Goal: Task Accomplishment & Management: Manage account settings

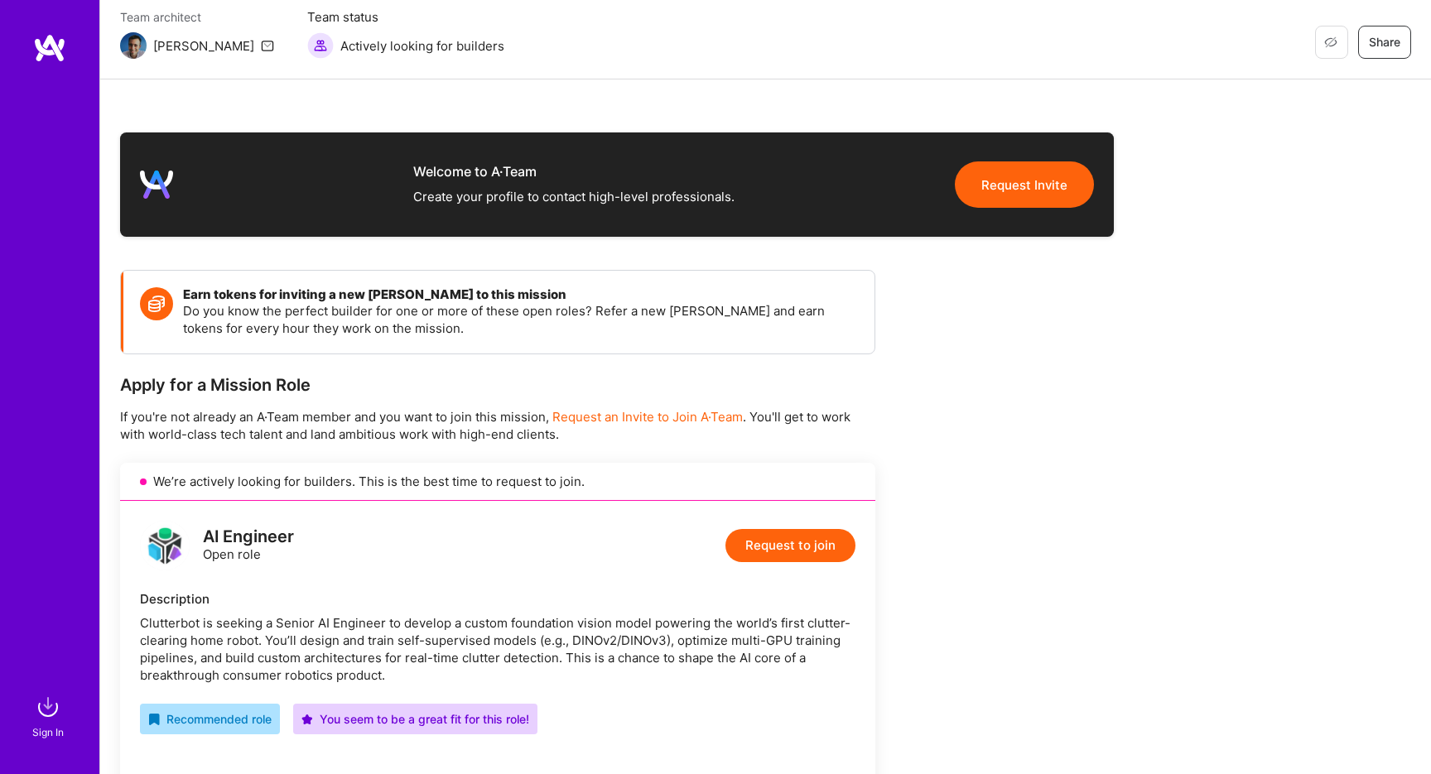
scroll to position [80, 0]
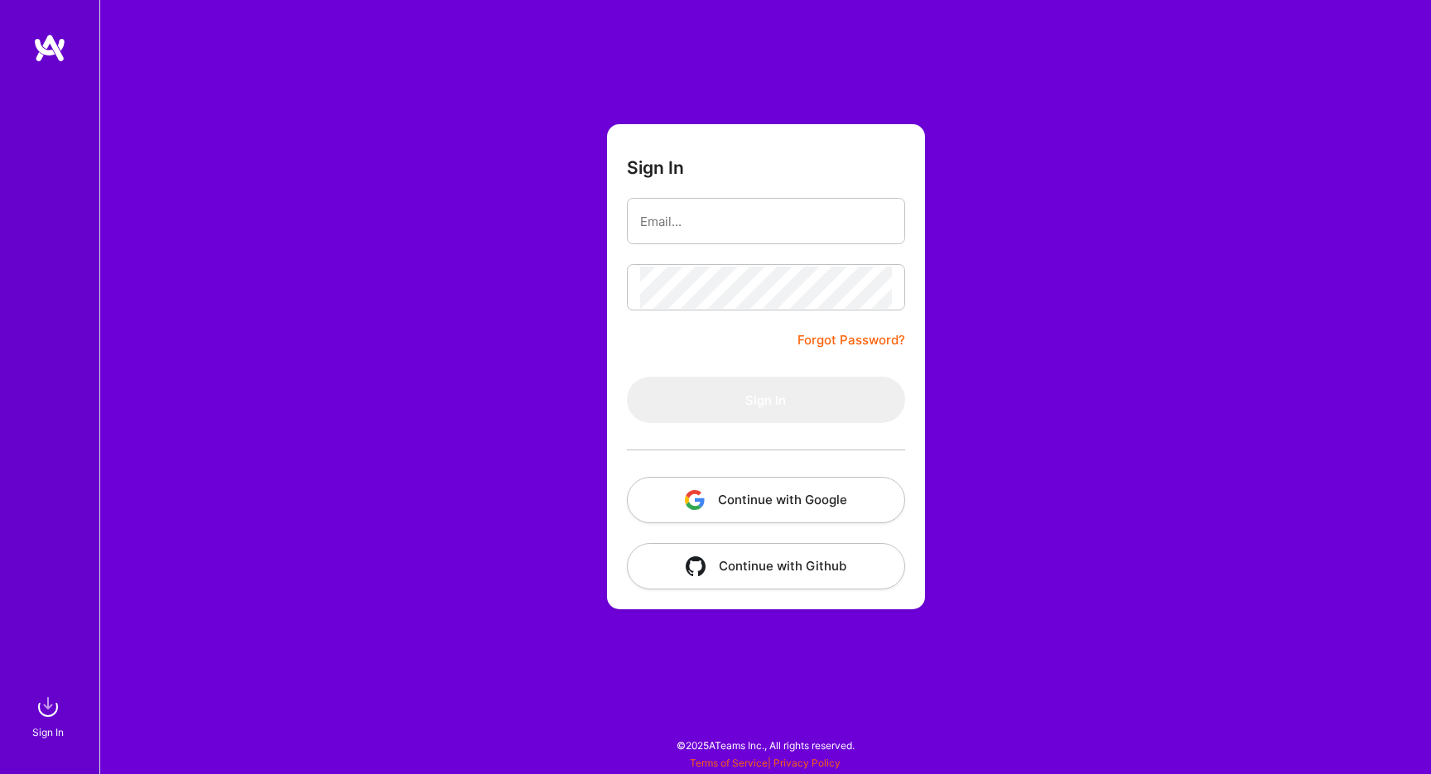
click at [668, 510] on button "Continue with Google" at bounding box center [766, 500] width 278 height 46
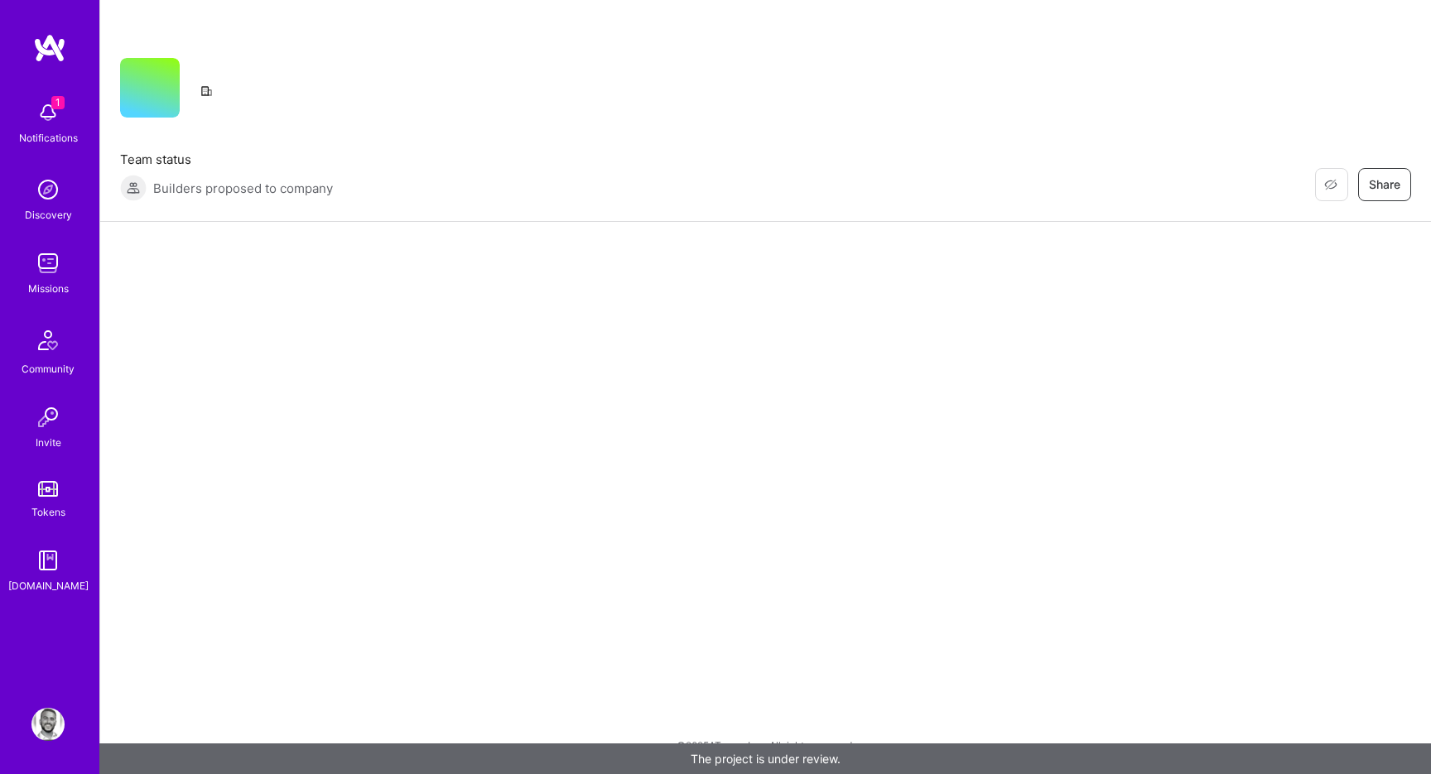
click at [55, 113] on img at bounding box center [47, 112] width 33 height 33
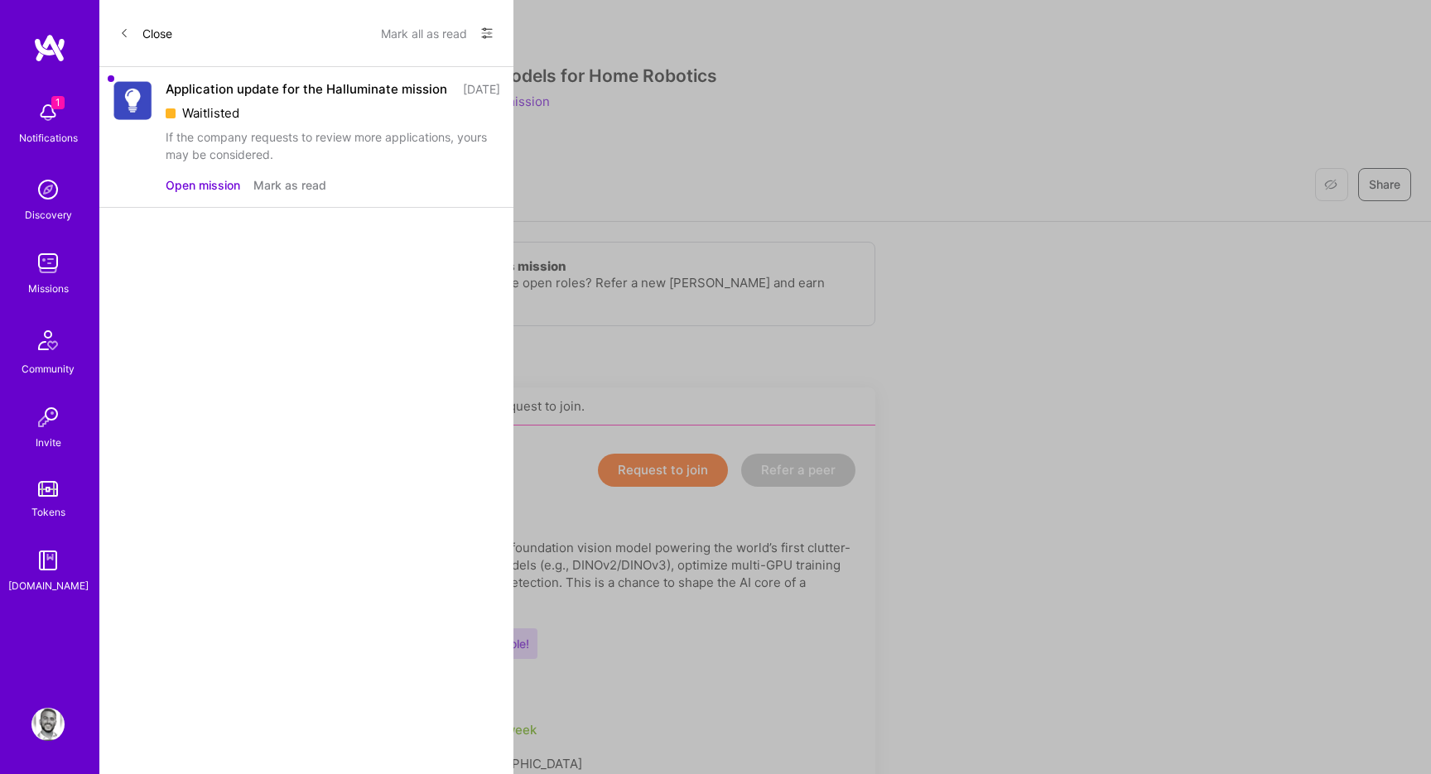
click at [301, 194] on button "Mark as read" at bounding box center [289, 184] width 73 height 17
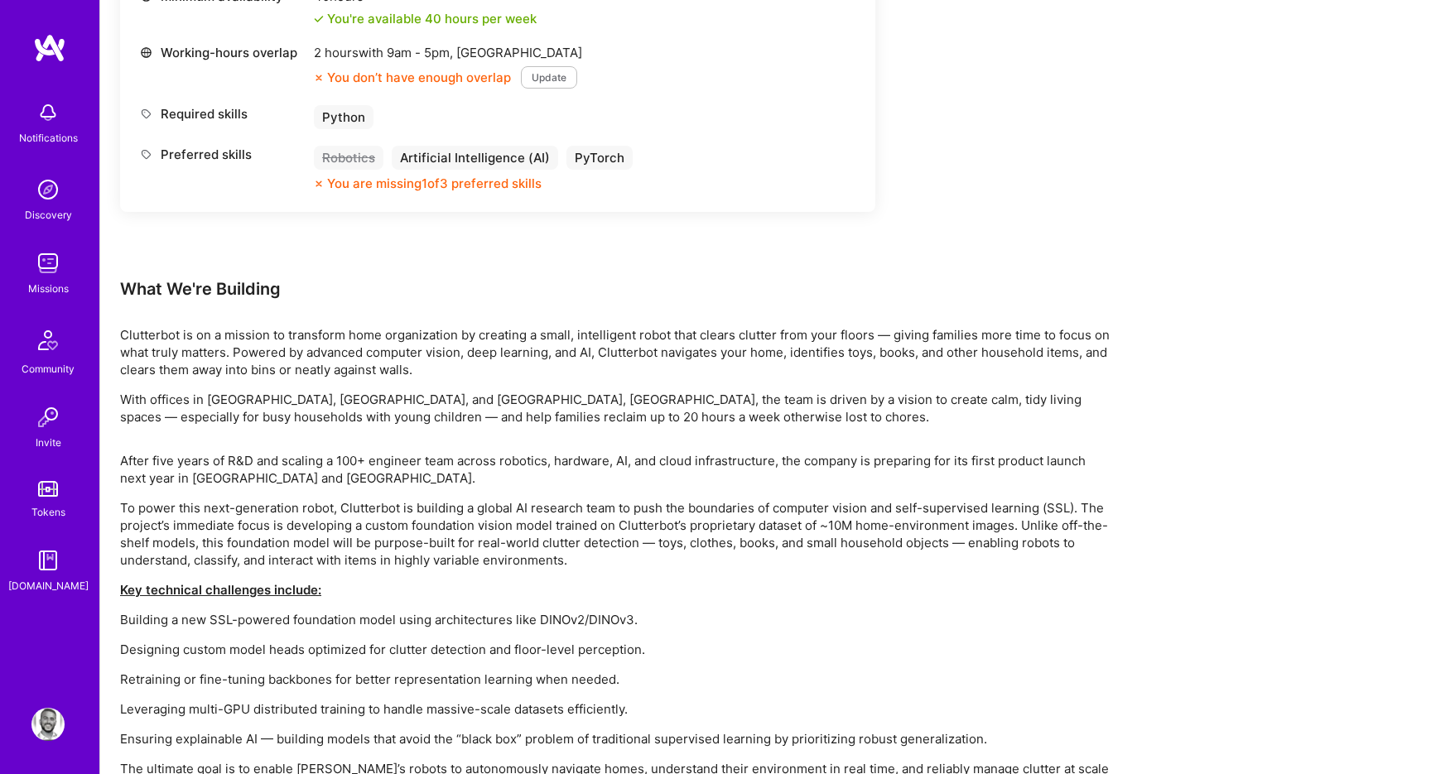
scroll to position [1021, 0]
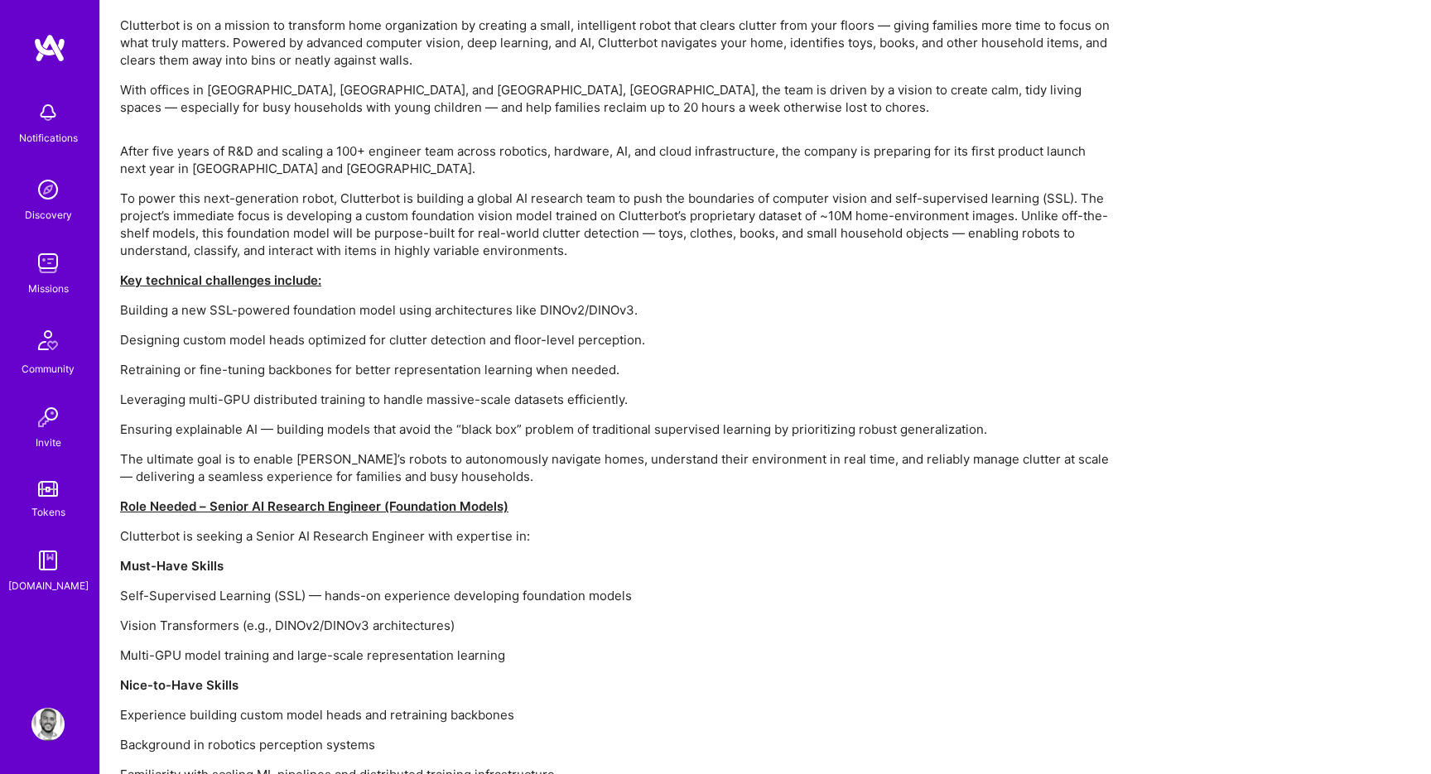
click at [55, 276] on img at bounding box center [47, 263] width 33 height 33
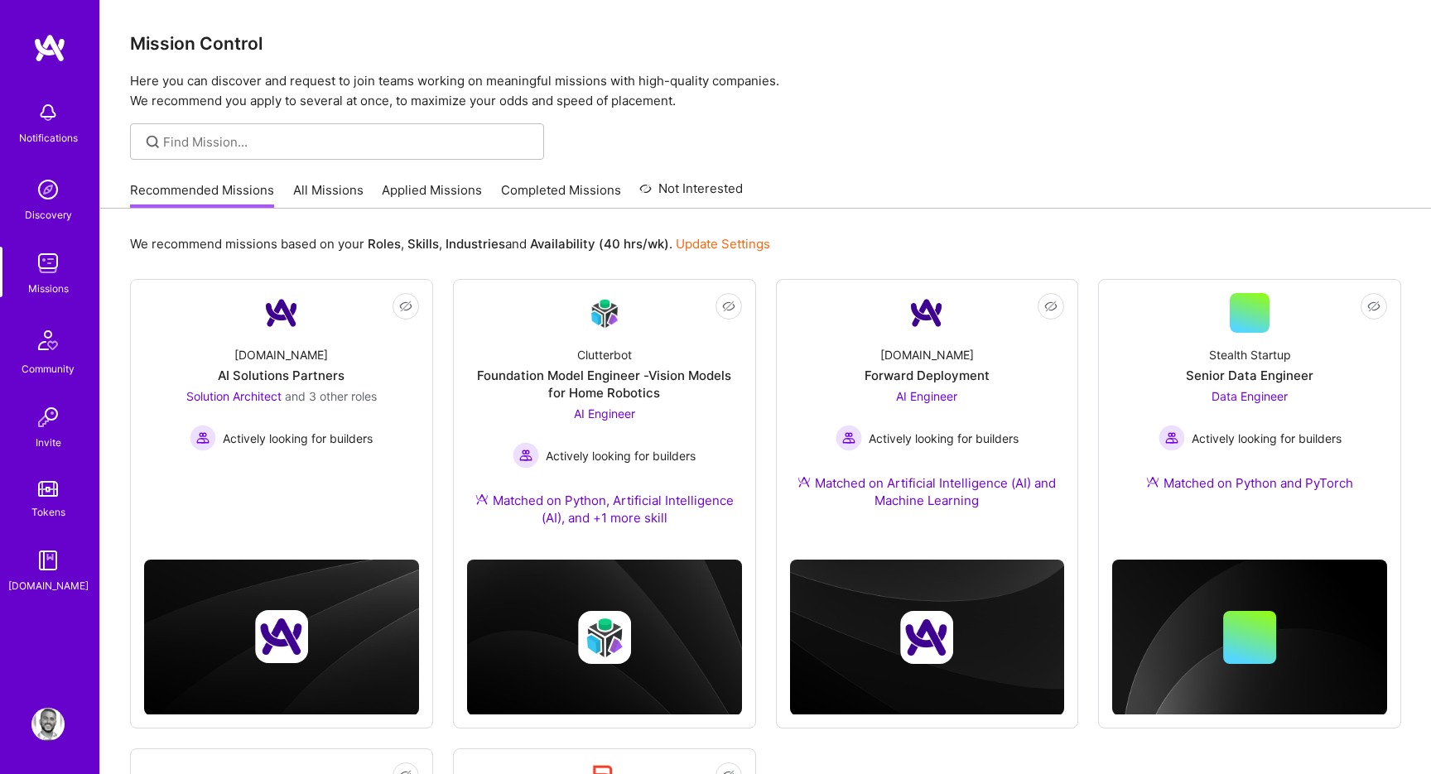
click at [483, 231] on div "We recommend missions based on your Roles , Skills , Industries and Availabilit…" at bounding box center [765, 244] width 1271 height 31
click at [519, 183] on link "Completed Missions" at bounding box center [561, 194] width 120 height 27
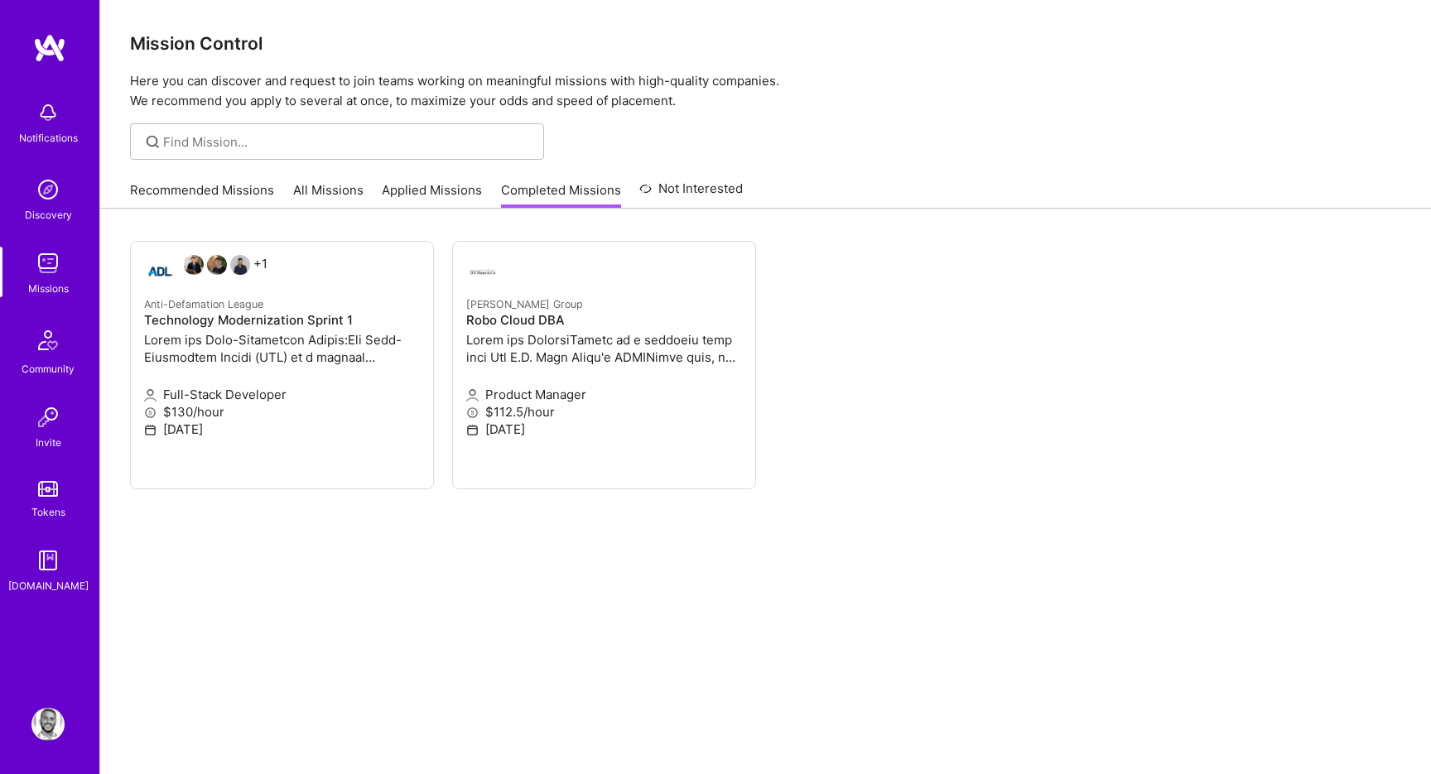
click at [453, 189] on link "Applied Missions" at bounding box center [432, 194] width 100 height 27
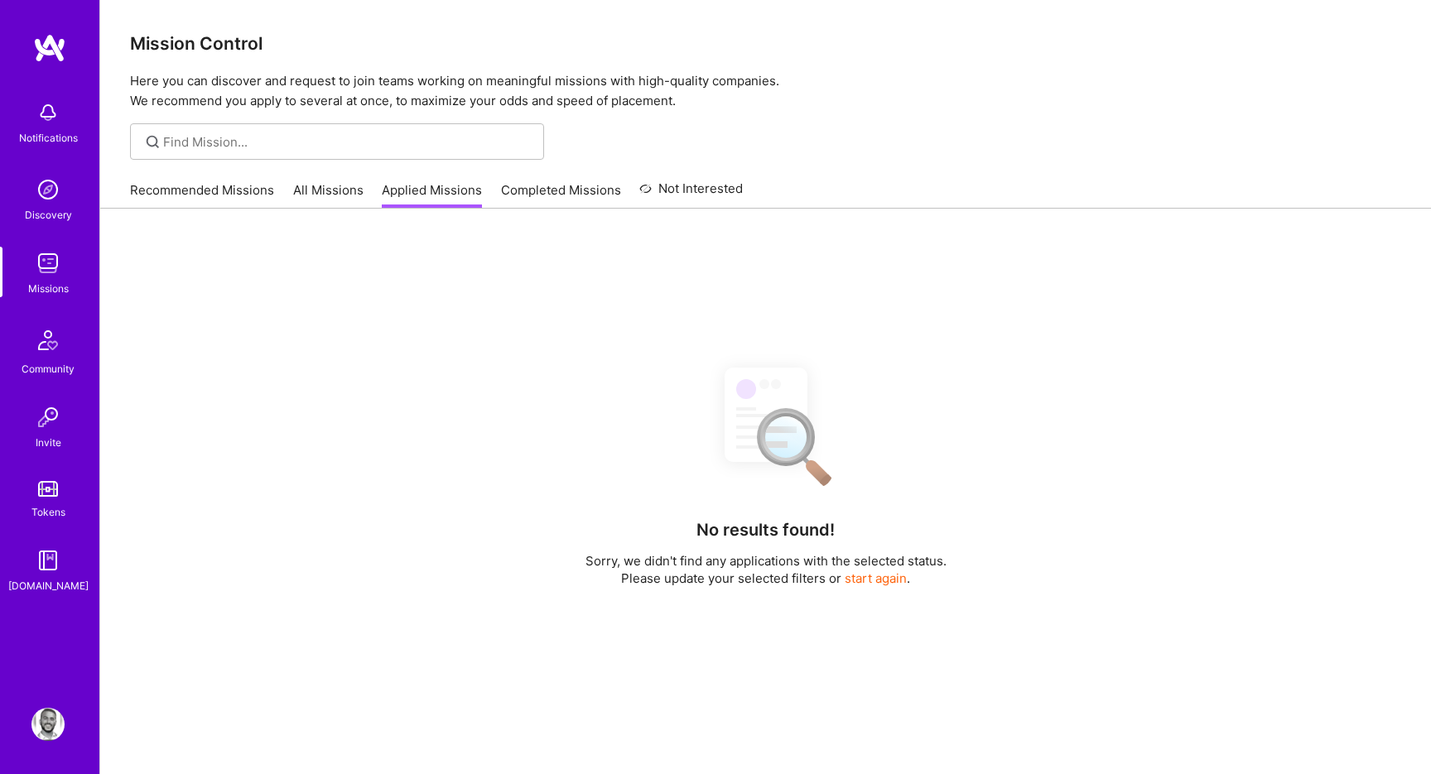
click at [335, 184] on link "All Missions" at bounding box center [328, 194] width 70 height 27
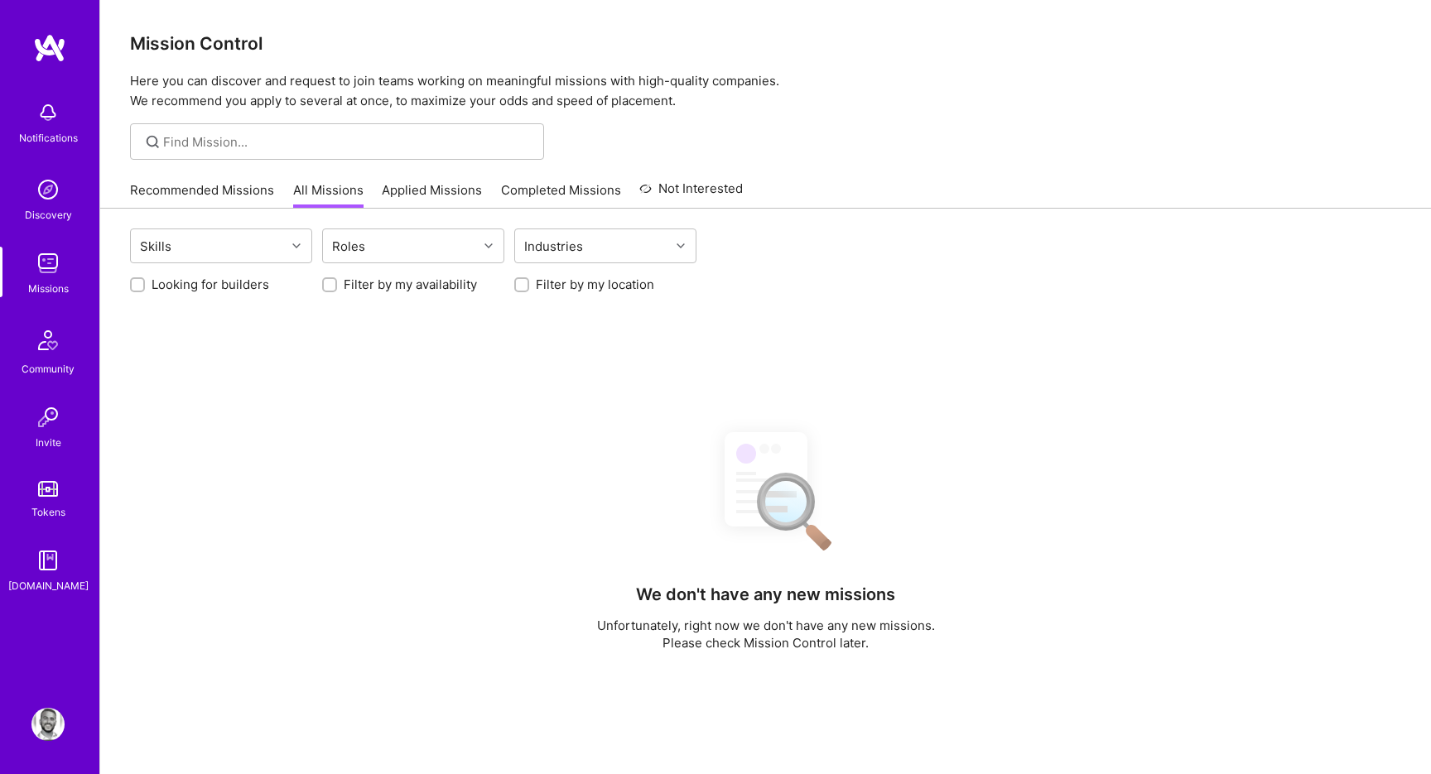
click at [420, 177] on div "Recommended Missions All Missions Applied Missions Completed Missions Not Inter…" at bounding box center [436, 190] width 613 height 36
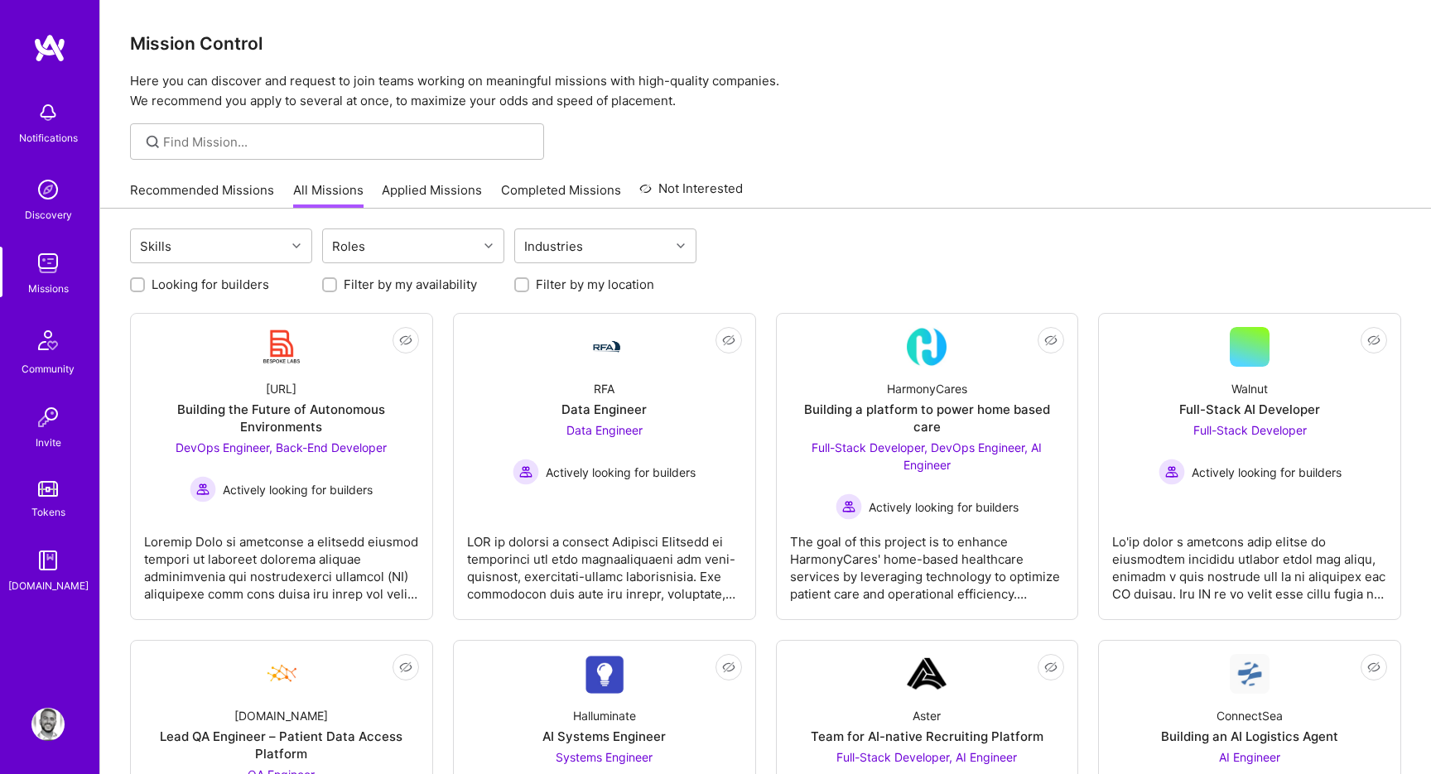
click at [442, 181] on link "Applied Missions" at bounding box center [432, 194] width 100 height 27
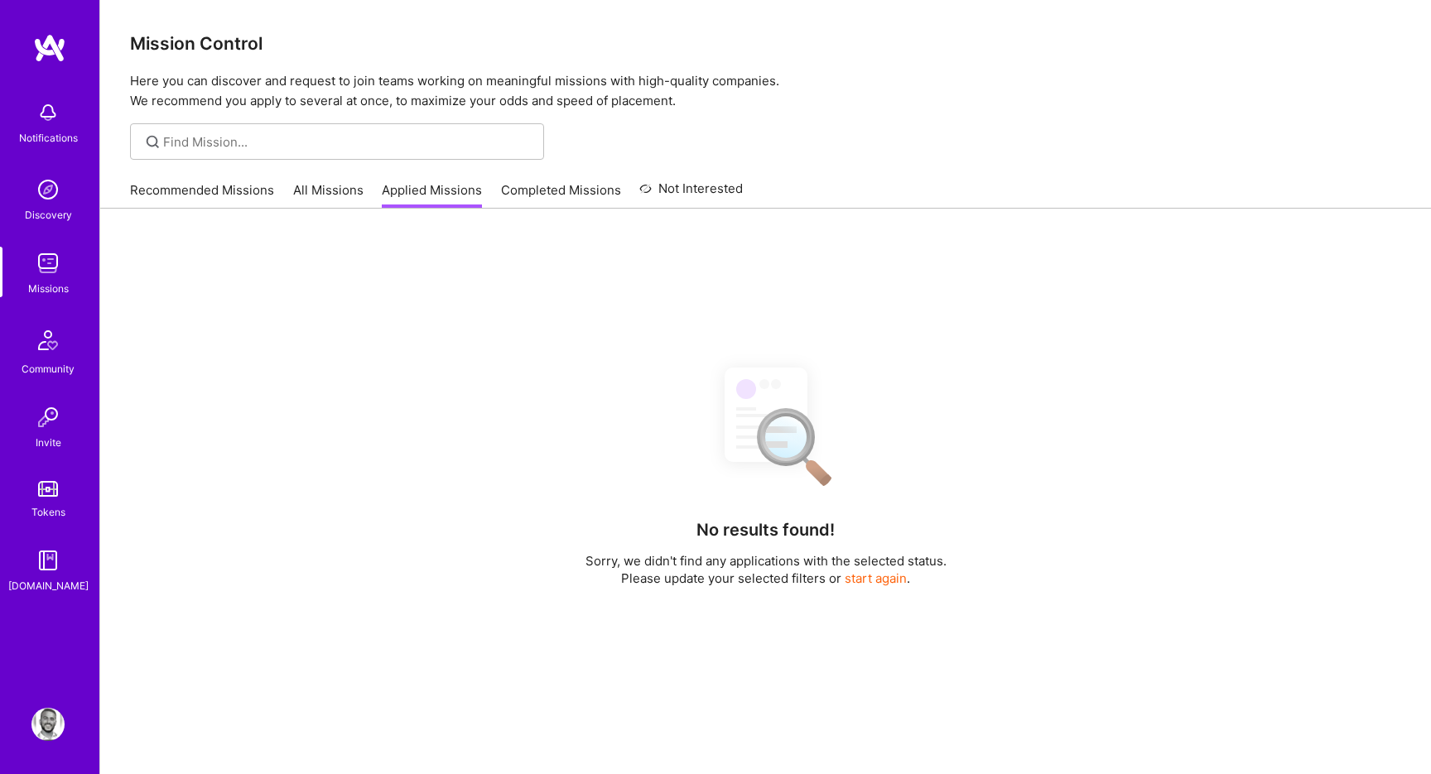
click at [525, 203] on link "Completed Missions" at bounding box center [561, 194] width 120 height 27
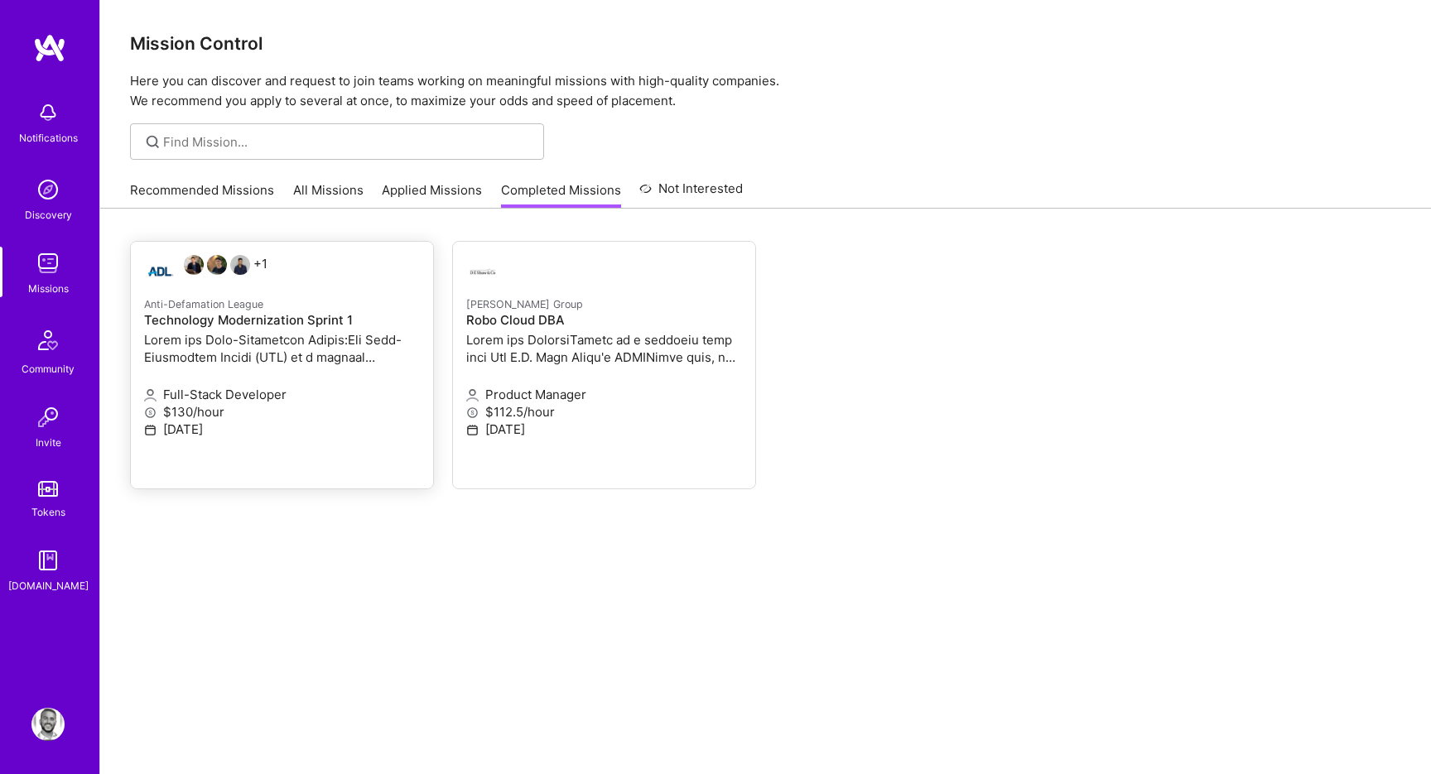
click at [322, 282] on div "+1" at bounding box center [236, 271] width 184 height 33
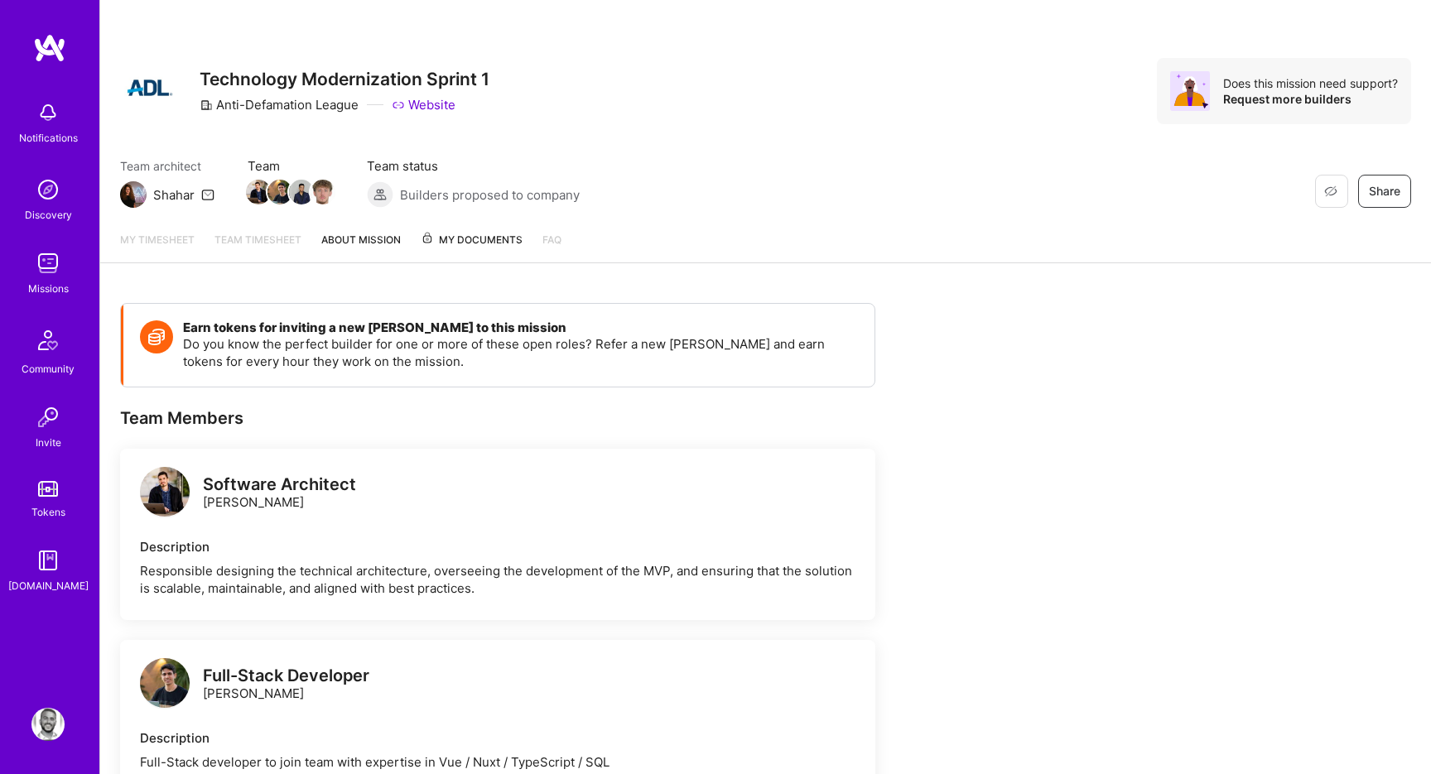
click at [456, 240] on span "My Documents" at bounding box center [472, 240] width 102 height 18
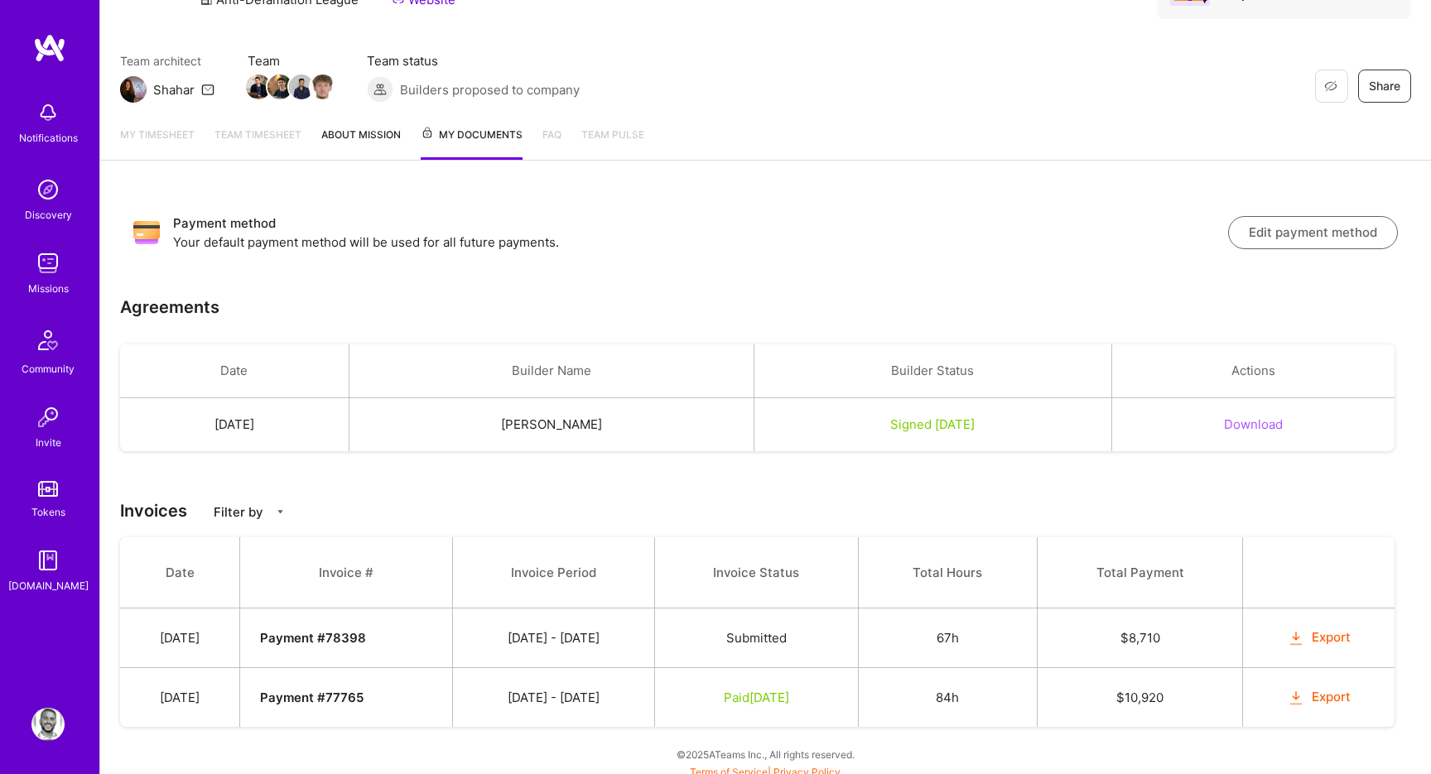
scroll to position [115, 0]
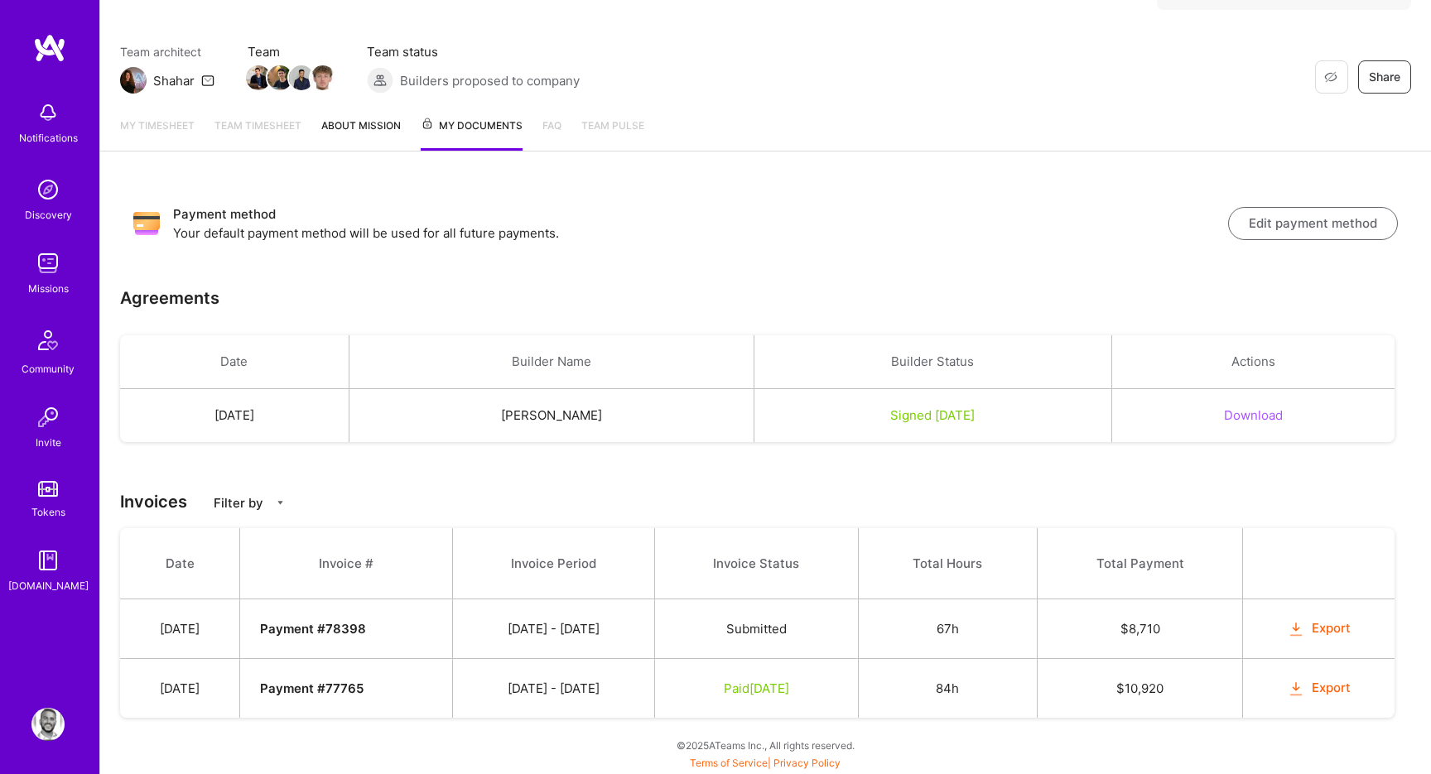
click at [48, 36] on img at bounding box center [49, 48] width 33 height 30
